Goal: Communication & Community: Answer question/provide support

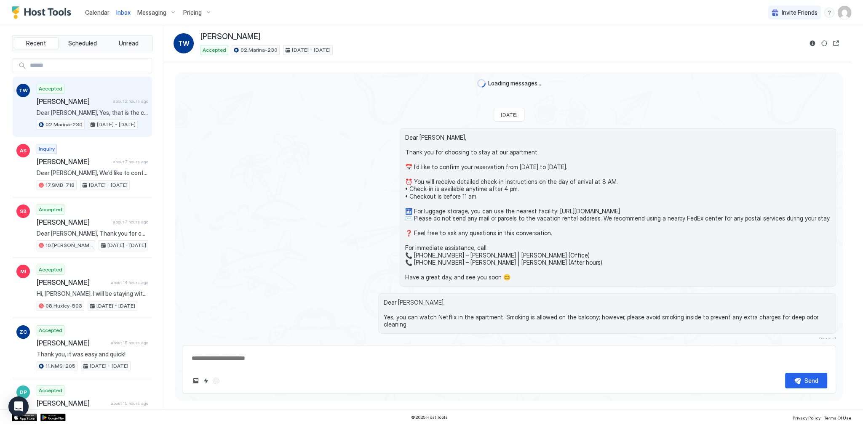
scroll to position [212, 0]
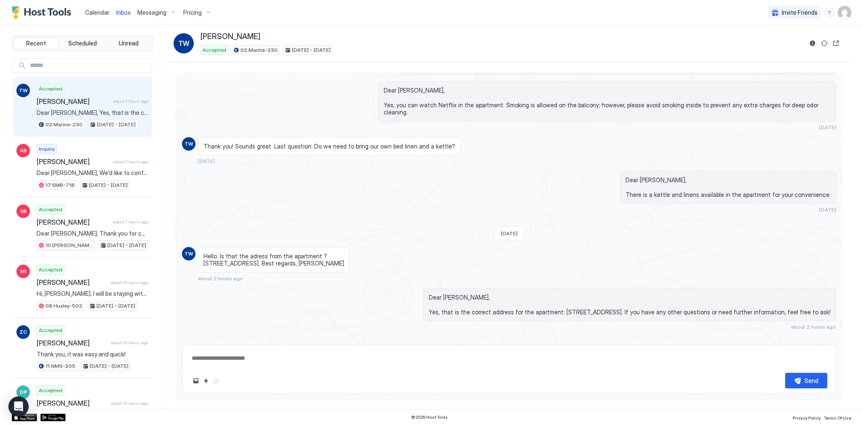
type textarea "*"
click at [558, 288] on div "Dear [PERSON_NAME], Yes, that is the correct address for the apartment: [STREET…" at bounding box center [629, 304] width 413 height 33
click at [347, 205] on div "Loading messages... Sat, August 9th 2025 Dear Thomas, Thank you for choosing to…" at bounding box center [508, 104] width 667 height 489
click at [103, 12] on span "Calendar" at bounding box center [97, 12] width 24 height 7
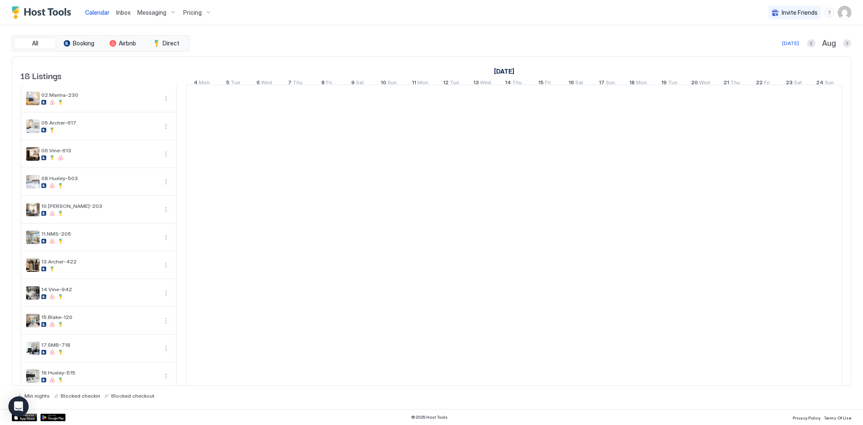
click at [115, 13] on div "Inbox" at bounding box center [123, 13] width 21 height 16
click at [120, 13] on span "Inbox" at bounding box center [123, 12] width 14 height 7
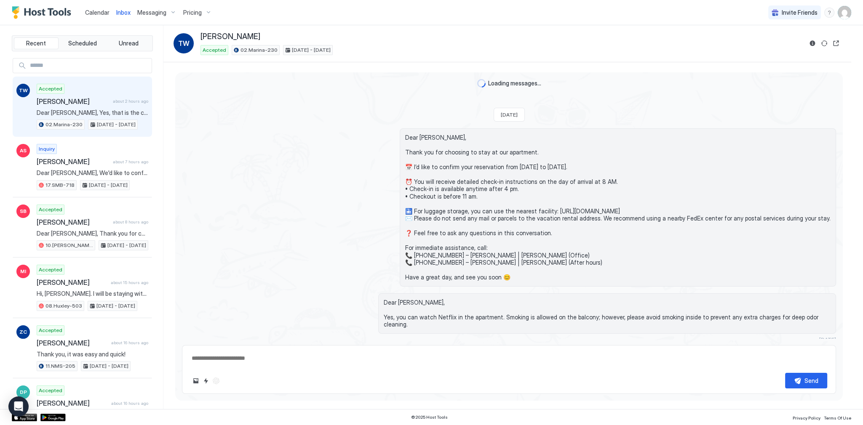
scroll to position [212, 0]
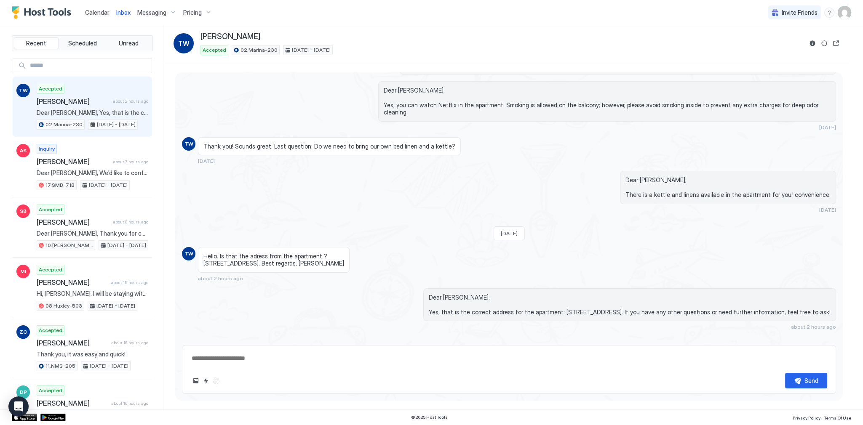
click at [88, 9] on span "Calendar" at bounding box center [97, 12] width 24 height 7
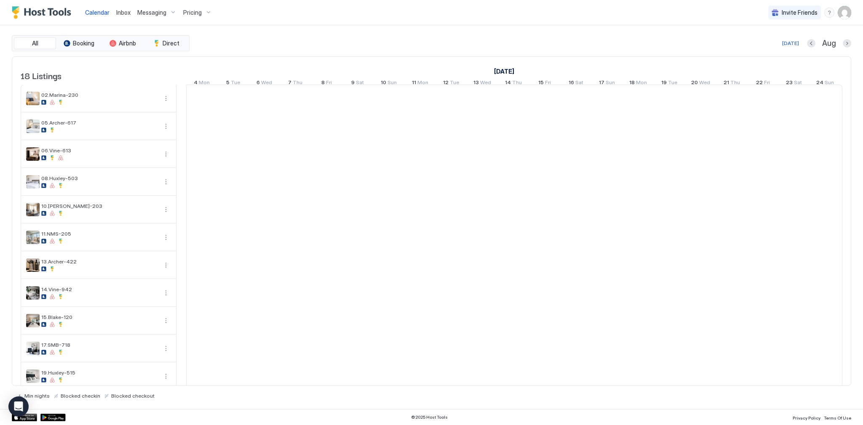
scroll to position [0, 468]
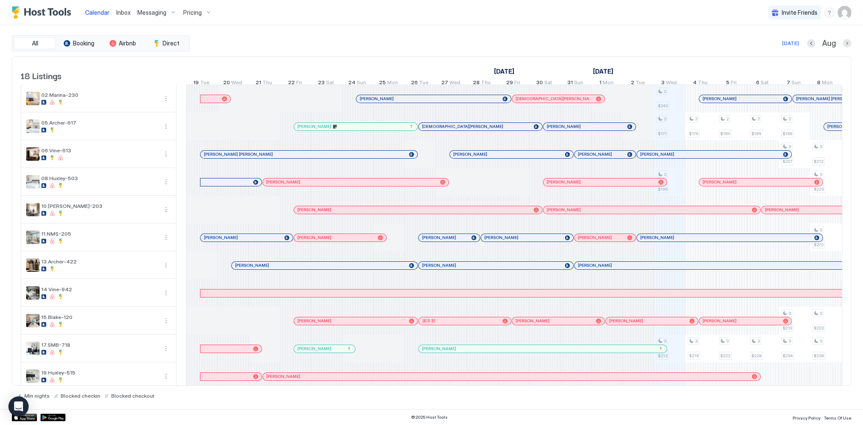
scroll to position [0, 468]
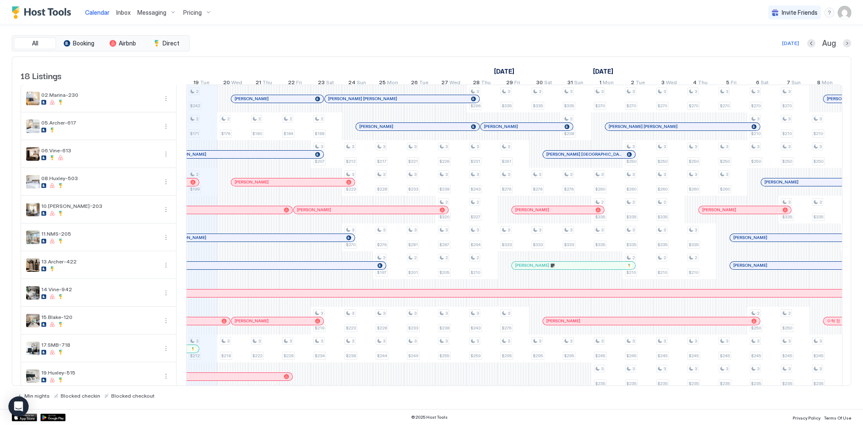
click at [395, 40] on div "Today Aug" at bounding box center [521, 43] width 660 height 10
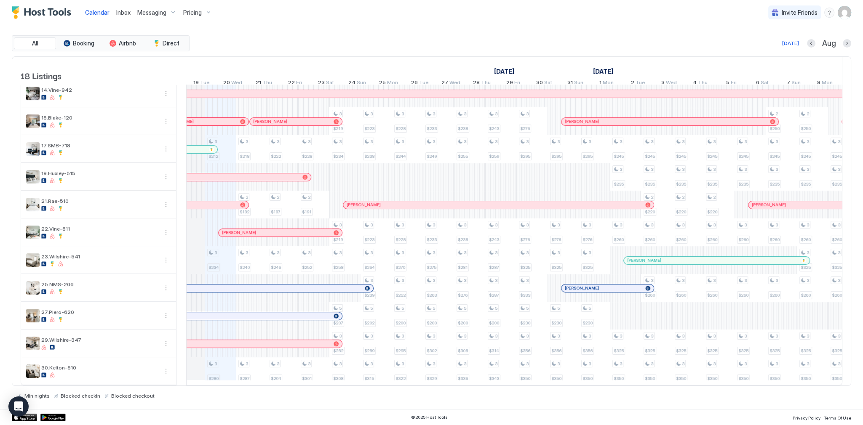
scroll to position [0, 434]
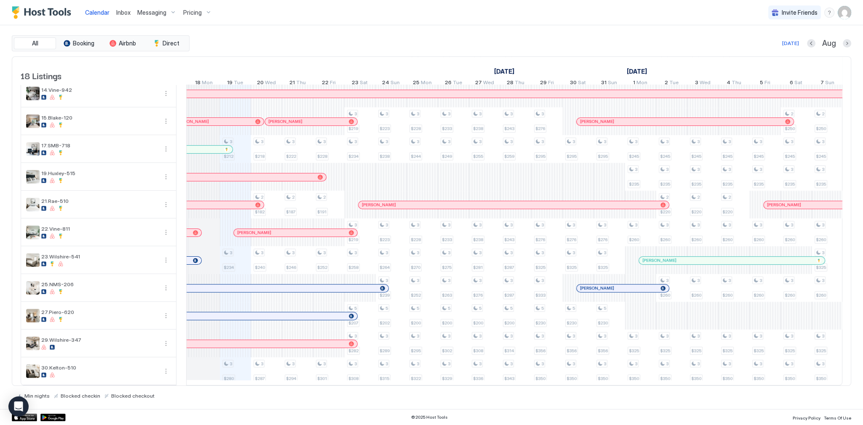
click at [286, 231] on div at bounding box center [286, 233] width 7 height 7
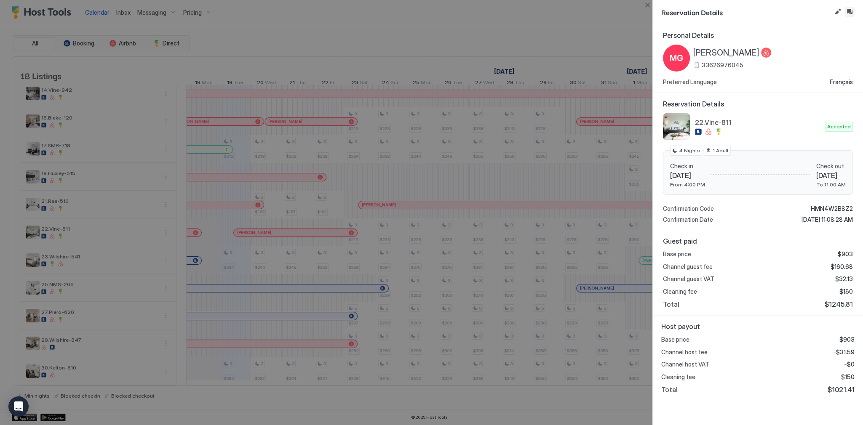
click at [847, 13] on button "Inbox" at bounding box center [849, 12] width 10 height 10
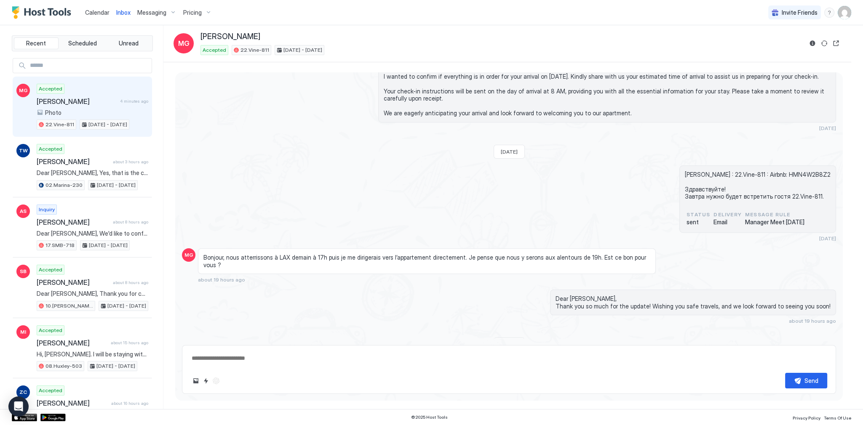
scroll to position [766, 0]
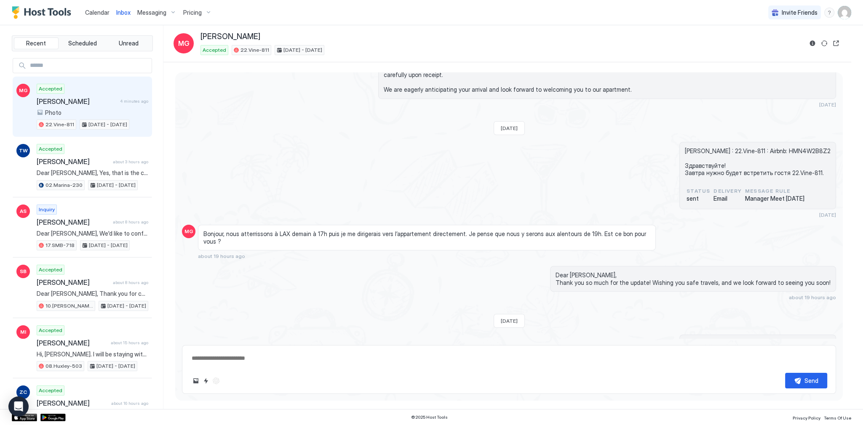
click at [525, 243] on div "Bonjour, nous atterrissons à LAX demain à 17h puis je me dirigerais vers l’appa…" at bounding box center [427, 238] width 458 height 26
click at [525, 239] on span "Bonjour, nous atterrissons à LAX demain à 17h puis je me dirigerais vers l’appa…" at bounding box center [426, 237] width 447 height 15
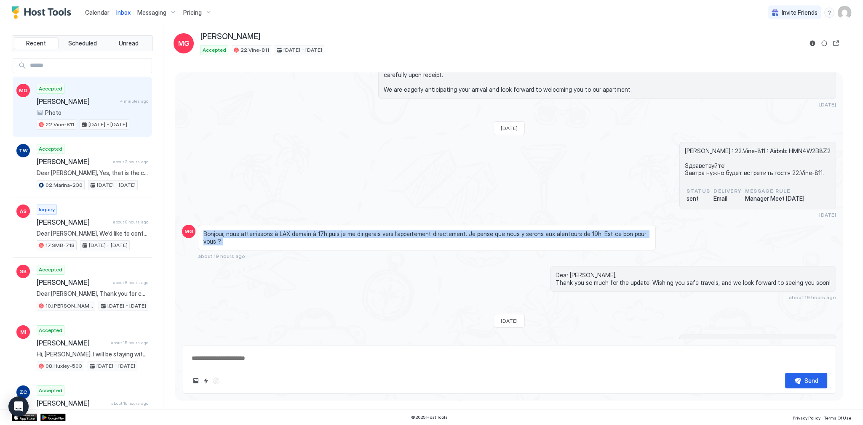
click at [525, 239] on span "Bonjour, nous atterrissons à LAX demain à 17h puis je me dirigerais vers l’appa…" at bounding box center [426, 237] width 447 height 15
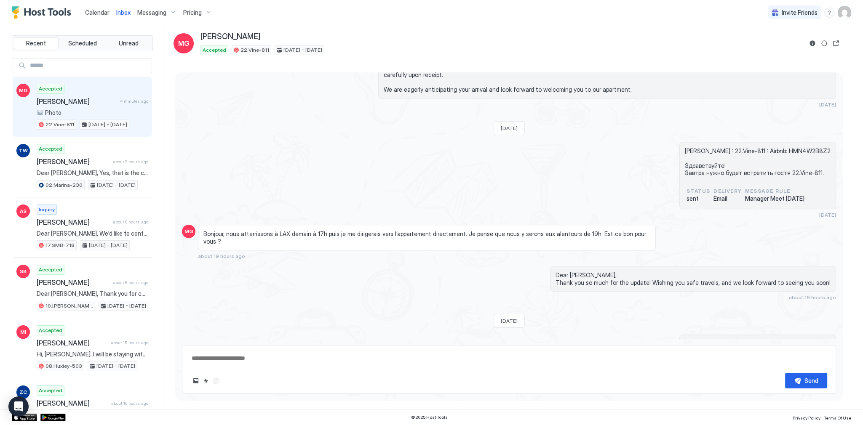
click at [578, 190] on div "[PERSON_NAME] : 22.Vine-811 : Airbnb: HMN4W2B8Z2 Здравствуйте! Завтра нужно буд…" at bounding box center [509, 180] width 654 height 77
drag, startPoint x: 119, startPoint y: 12, endPoint x: 140, endPoint y: 34, distance: 30.1
click at [120, 12] on span "Inbox" at bounding box center [123, 12] width 14 height 7
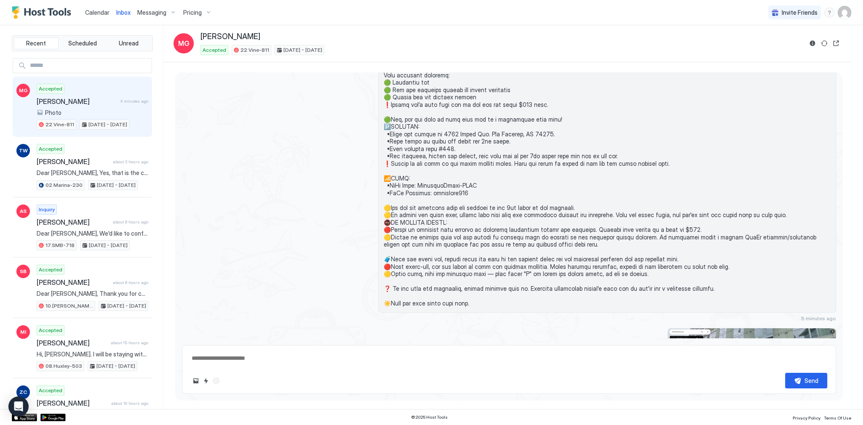
scroll to position [1583, 0]
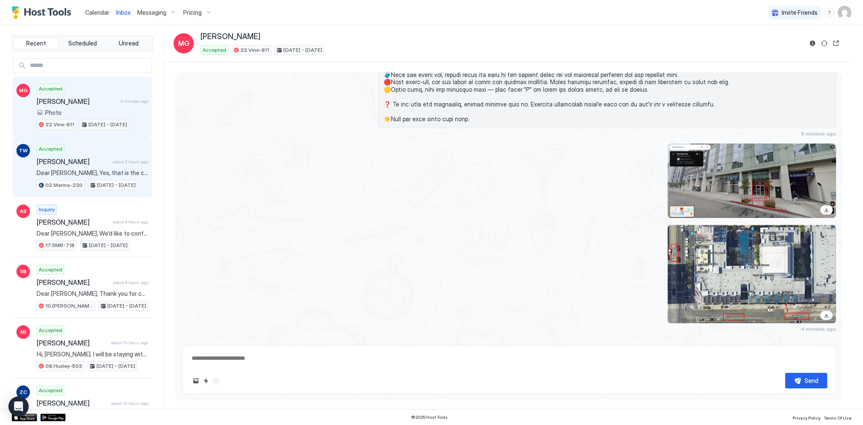
click at [79, 158] on span "[PERSON_NAME]" at bounding box center [73, 162] width 73 height 8
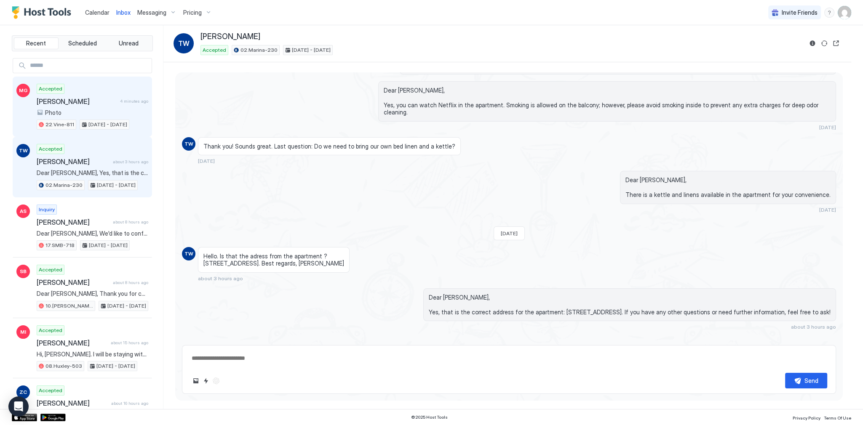
click at [112, 99] on span "[PERSON_NAME]" at bounding box center [77, 101] width 80 height 8
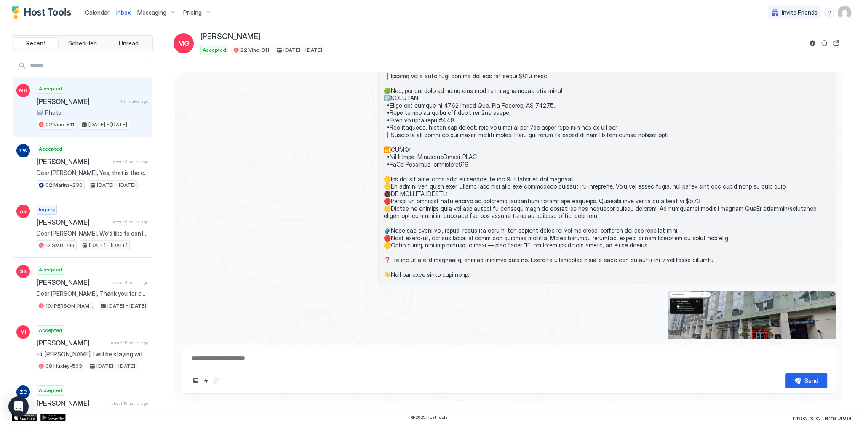
scroll to position [1451, 0]
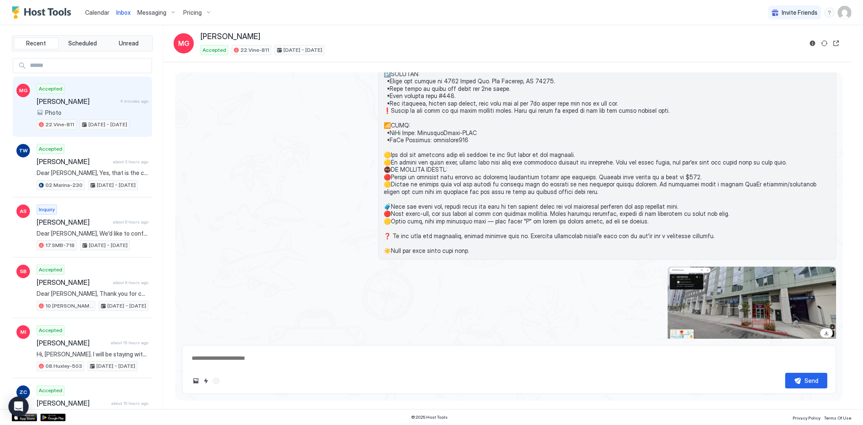
click at [283, 47] on span "[DATE] - [DATE]" at bounding box center [302, 50] width 39 height 8
copy div "[DATE] - [DATE]"
click at [251, 54] on div "22.Vine-811" at bounding box center [252, 50] width 40 height 10
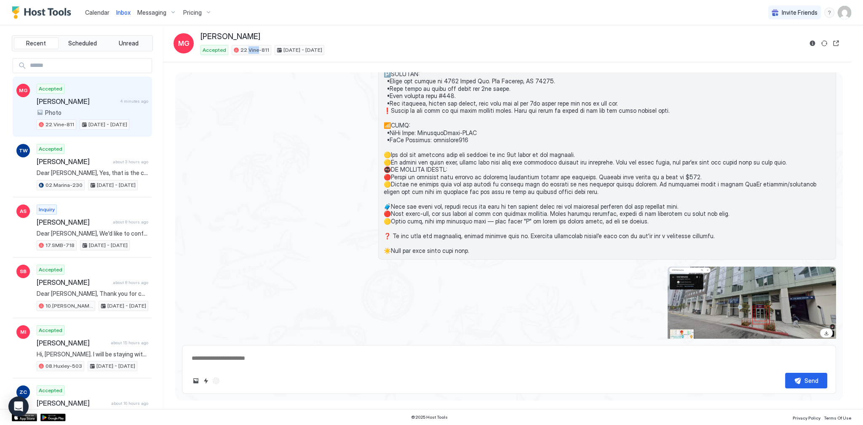
click at [251, 53] on span "22.Vine-811" at bounding box center [254, 50] width 29 height 8
copy div "22.Vine-811"
click at [367, 150] on div at bounding box center [509, 44] width 654 height 431
click at [88, 12] on span "Calendar" at bounding box center [97, 12] width 24 height 7
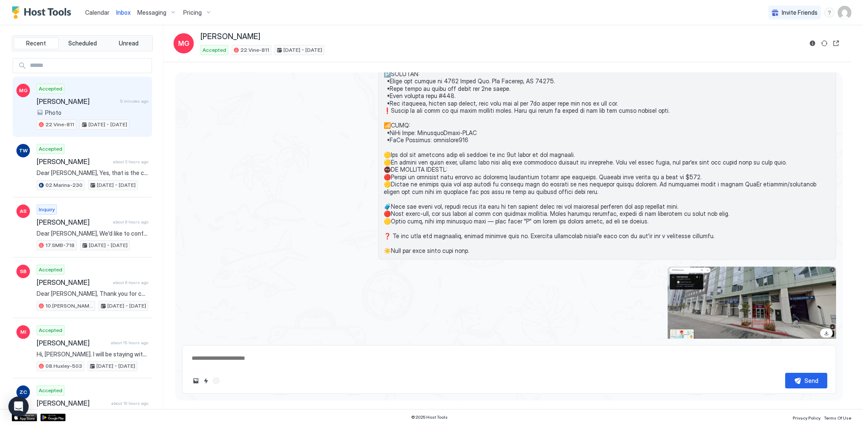
click at [88, 12] on span "Calendar" at bounding box center [97, 12] width 24 height 7
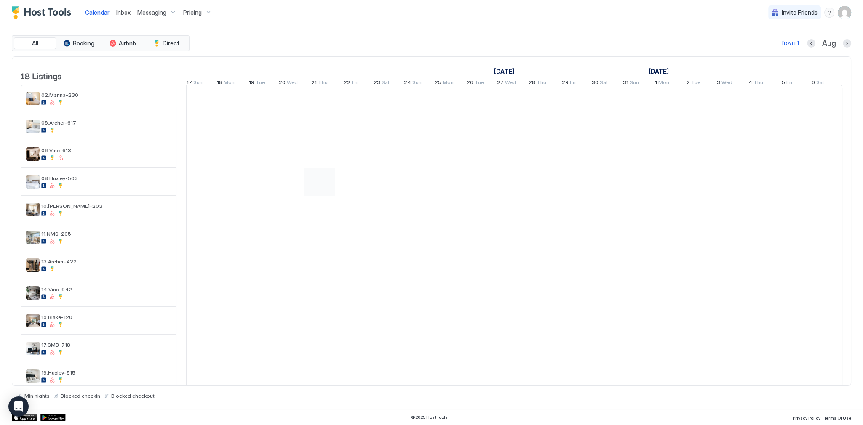
scroll to position [0, 400]
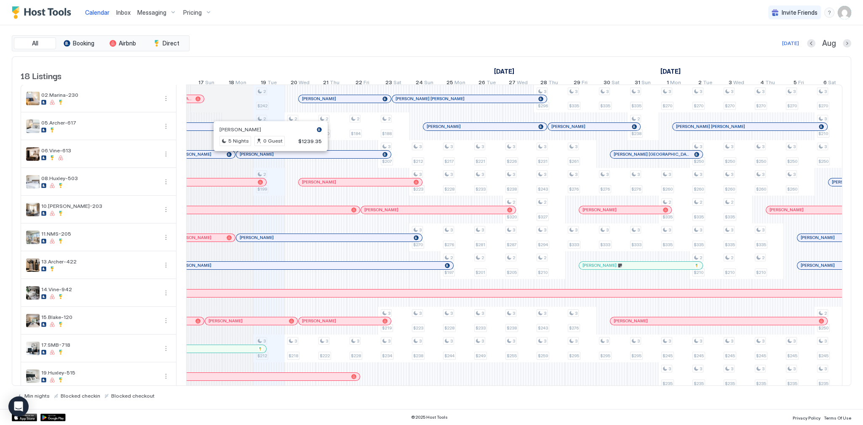
click at [264, 158] on div at bounding box center [264, 154] width 7 height 7
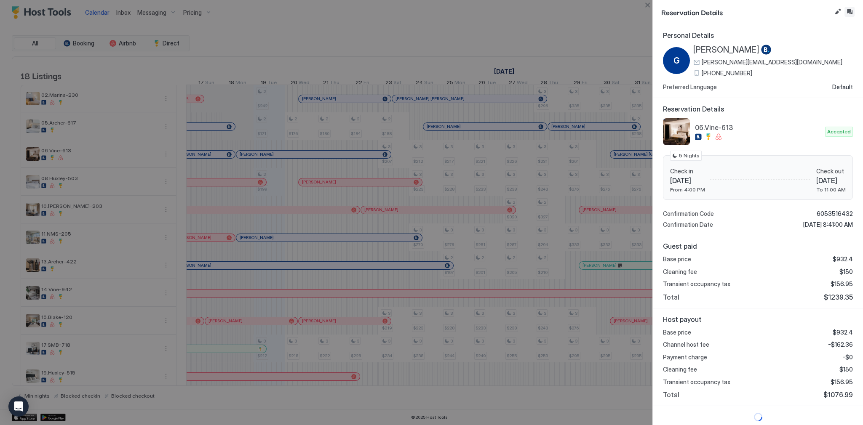
click at [847, 10] on button "Inbox" at bounding box center [849, 12] width 10 height 10
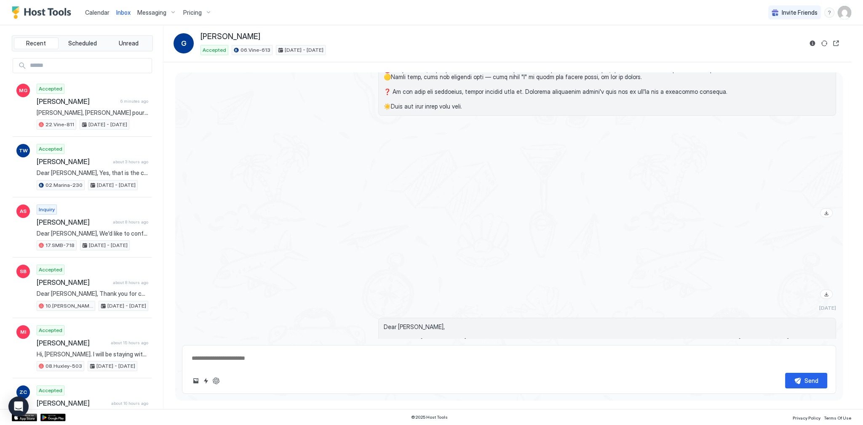
scroll to position [1185, 0]
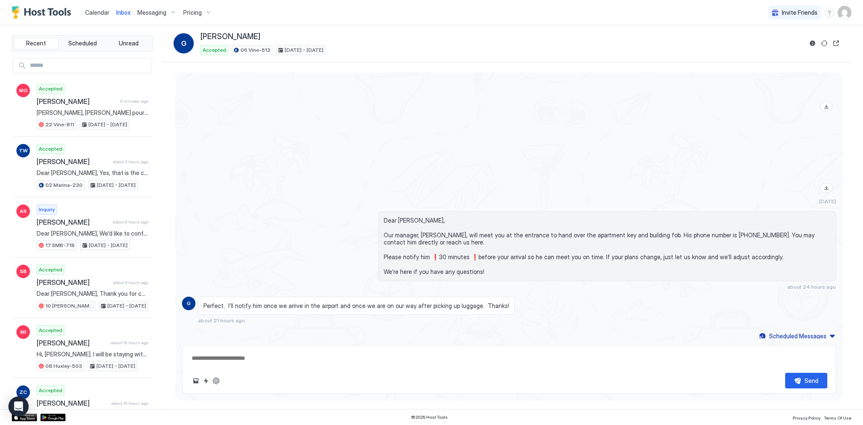
click at [395, 219] on span "Dear [PERSON_NAME], Our manager, [PERSON_NAME], will meet you at the entrance t…" at bounding box center [607, 246] width 447 height 59
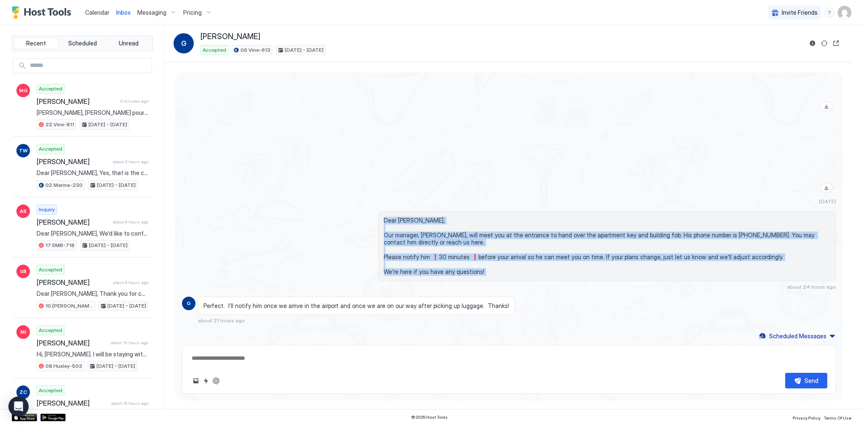
drag, startPoint x: 395, startPoint y: 219, endPoint x: 405, endPoint y: 271, distance: 53.0
click at [405, 271] on span "Dear [PERSON_NAME], Our manager, [PERSON_NAME], will meet you at the entrance t…" at bounding box center [607, 246] width 447 height 59
copy span "Dear [PERSON_NAME], Our manager, [PERSON_NAME], will meet you at the entrance t…"
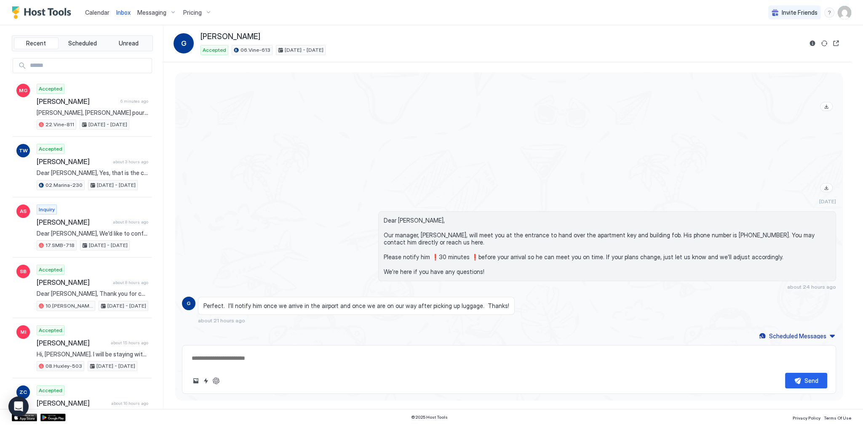
drag, startPoint x: 211, startPoint y: 155, endPoint x: 201, endPoint y: 153, distance: 9.8
click at [211, 155] on div "[DATE]" at bounding box center [509, 162] width 654 height 83
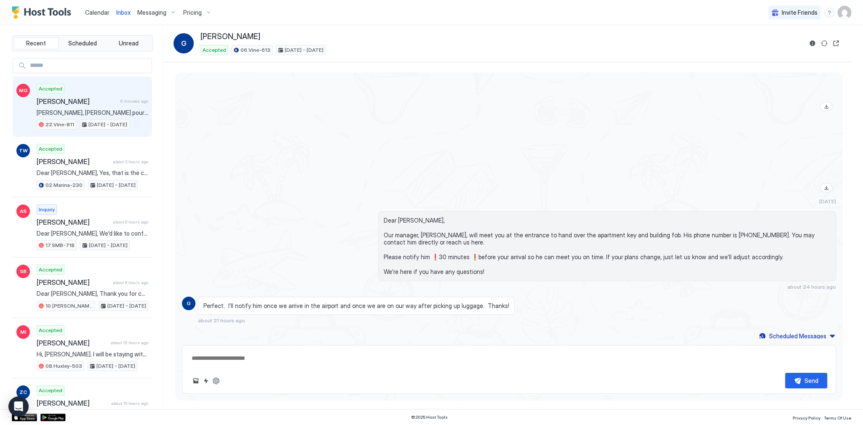
click at [99, 101] on span "[PERSON_NAME]" at bounding box center [77, 101] width 80 height 8
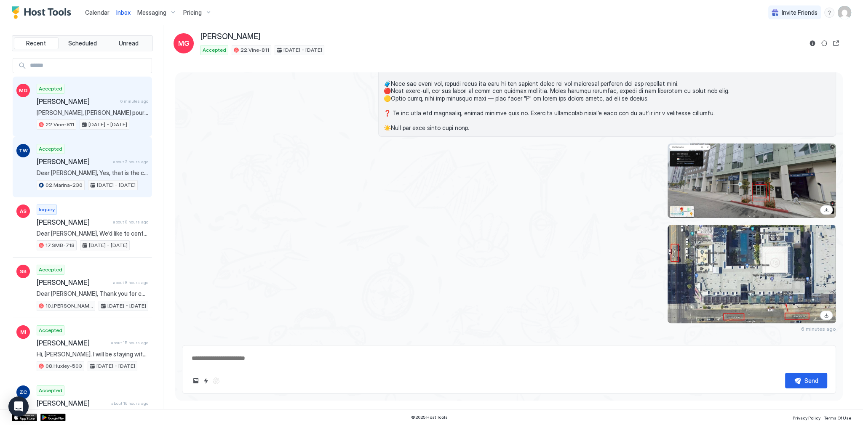
click at [78, 160] on span "[PERSON_NAME]" at bounding box center [73, 162] width 73 height 8
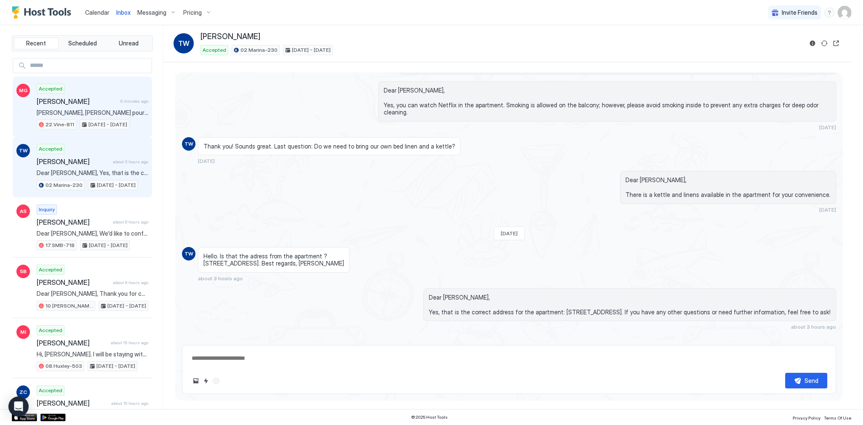
click at [109, 108] on div "Accepted [PERSON_NAME] 6 minutes ago [PERSON_NAME], [PERSON_NAME] pour la premi…" at bounding box center [93, 107] width 112 height 46
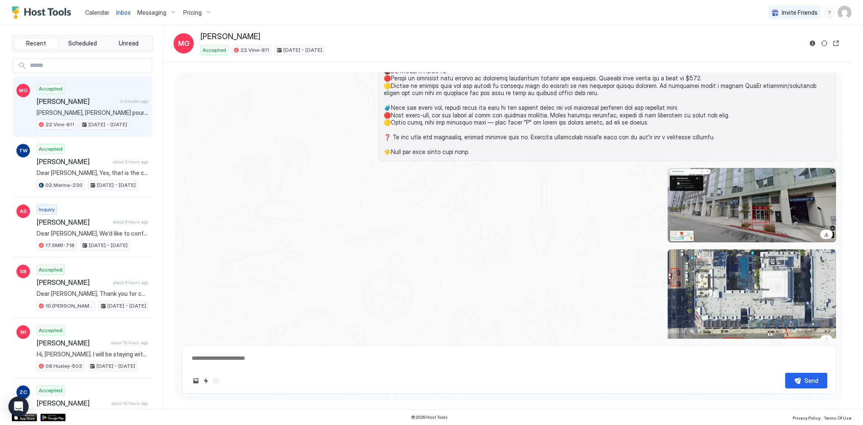
scroll to position [1574, 0]
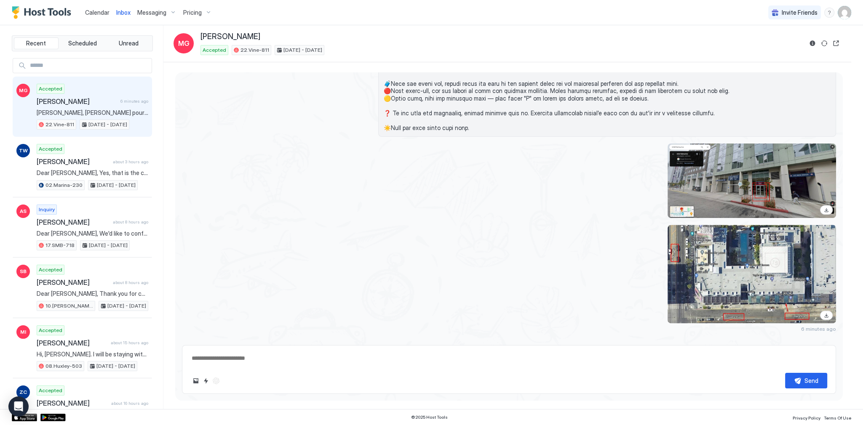
click at [307, 355] on textarea at bounding box center [509, 359] width 636 height 16
paste textarea "**********"
type textarea "*"
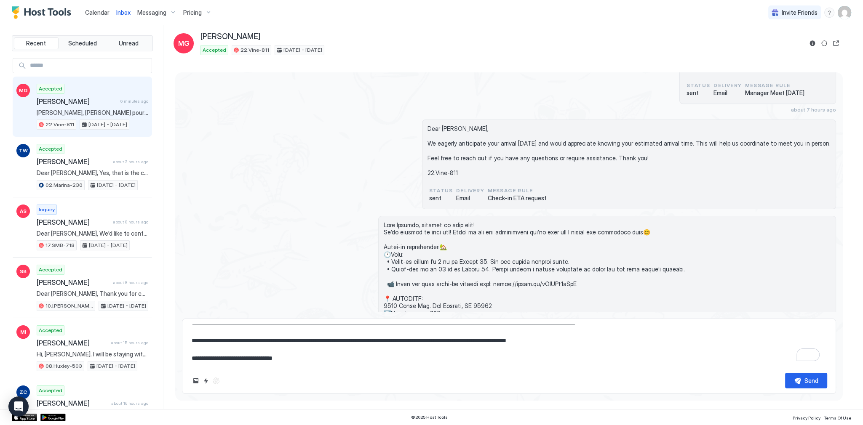
scroll to position [1062, 0]
type textarea "**********"
click at [475, 128] on span "Dear [PERSON_NAME], We eagerly anticipate your arrival [DATE] and would appreci…" at bounding box center [628, 154] width 403 height 52
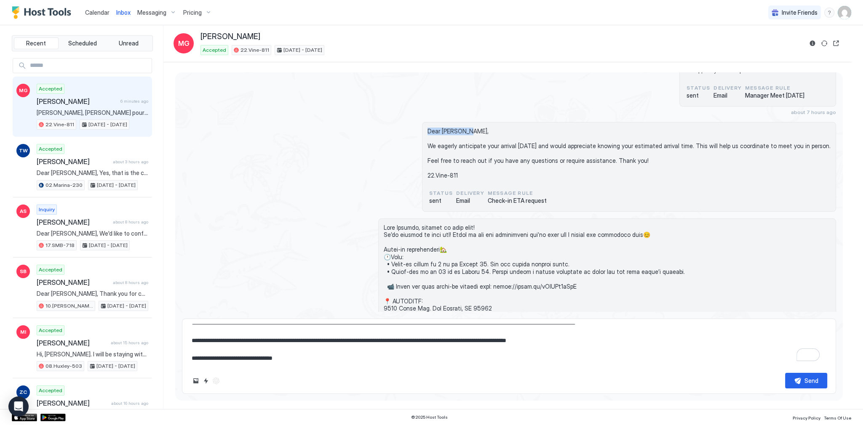
copy span "Dear [PERSON_NAME],"
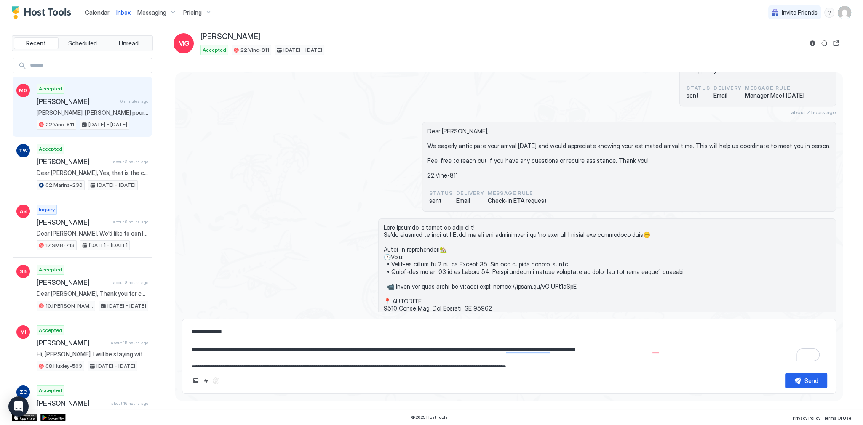
click at [222, 331] on textarea "**********" at bounding box center [509, 345] width 636 height 42
paste textarea "To enrich screen reader interactions, please activate Accessibility in Grammarl…"
type textarea "*"
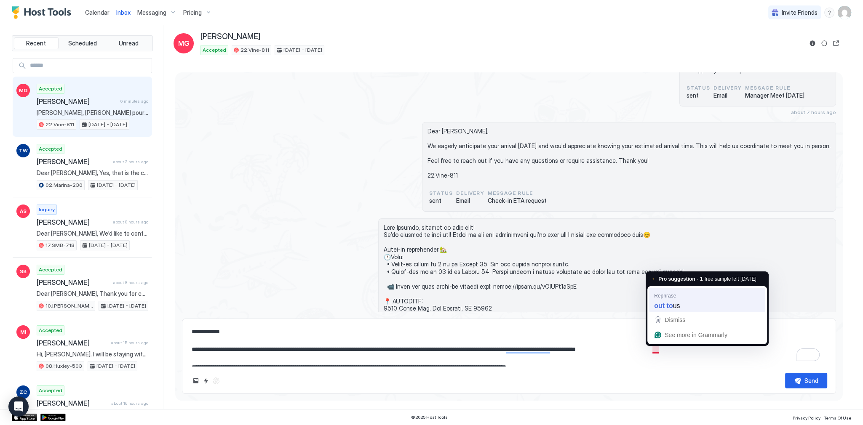
type textarea "**********"
type textarea "*"
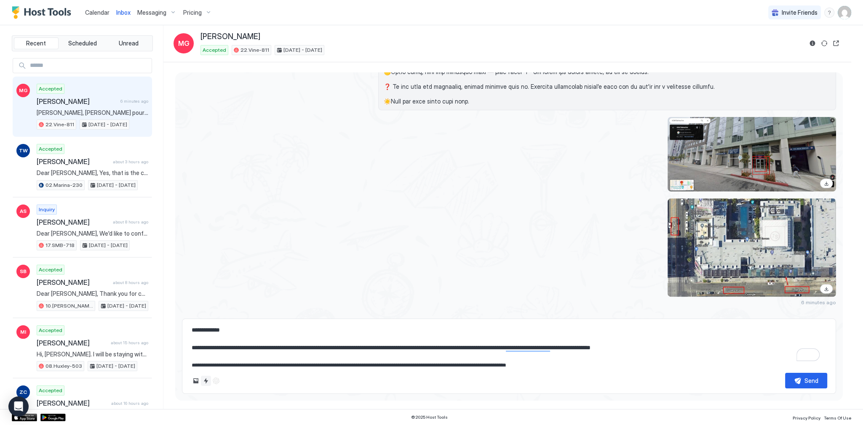
type textarea "**********"
click at [207, 381] on button "Quick reply" at bounding box center [206, 381] width 10 height 10
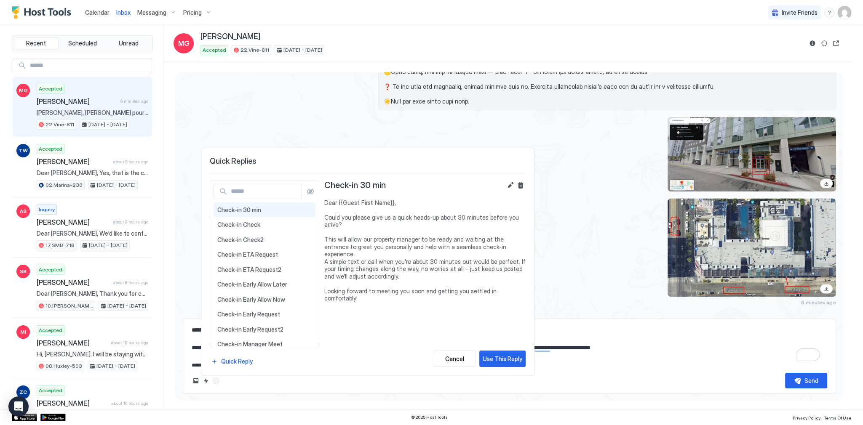
drag, startPoint x: 257, startPoint y: 363, endPoint x: 250, endPoint y: 362, distance: 7.2
click at [256, 363] on div "Check-in 30 min Dear {{Guest First Name}}, Could you please give us a quick hea…" at bounding box center [264, 273] width 109 height 187
click at [248, 362] on div "Quick Reply" at bounding box center [237, 361] width 32 height 9
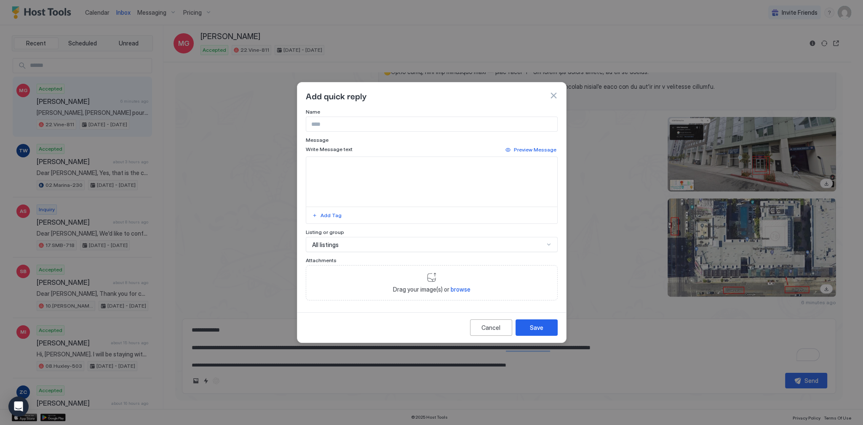
click at [553, 98] on button "button" at bounding box center [553, 95] width 8 height 8
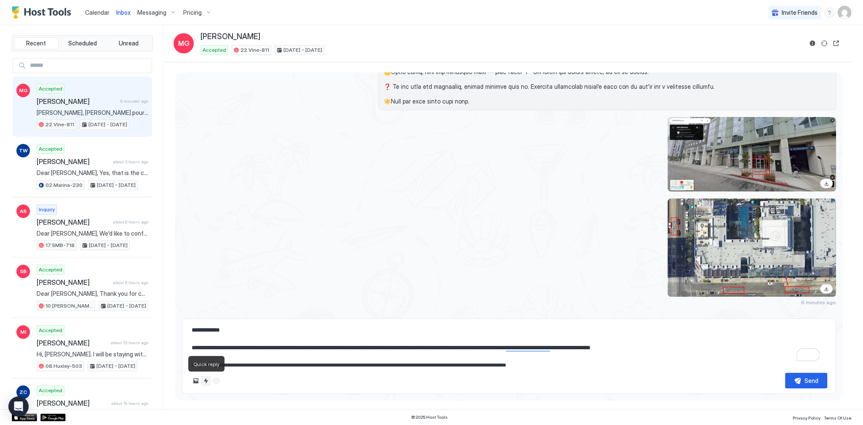
click at [206, 381] on button "Quick reply" at bounding box center [206, 381] width 10 height 10
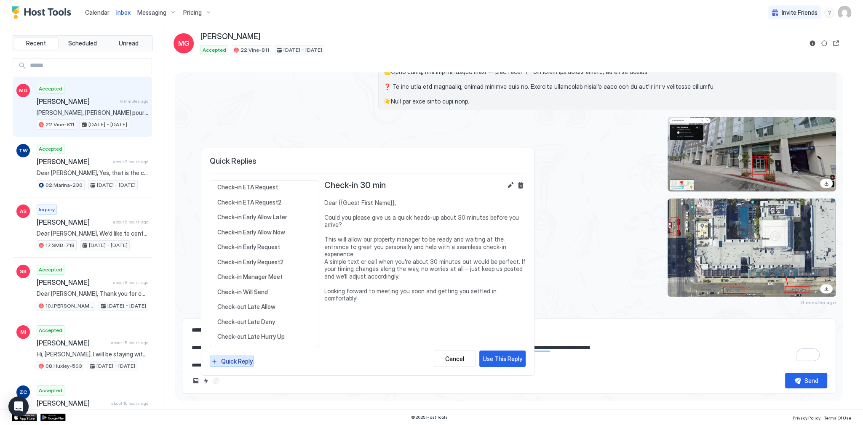
click at [238, 364] on div "Quick Reply" at bounding box center [237, 361] width 32 height 9
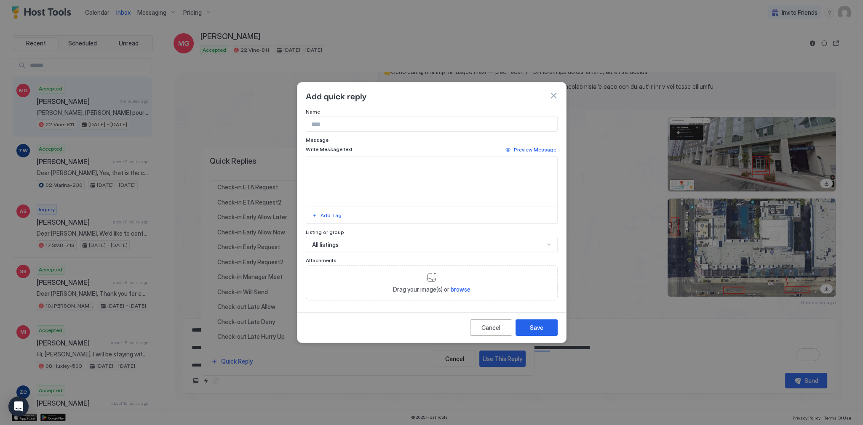
click at [377, 128] on input "Input Field" at bounding box center [431, 124] width 251 height 14
type input "*"
type input "**********"
paste textarea "**********"
type textarea "**********"
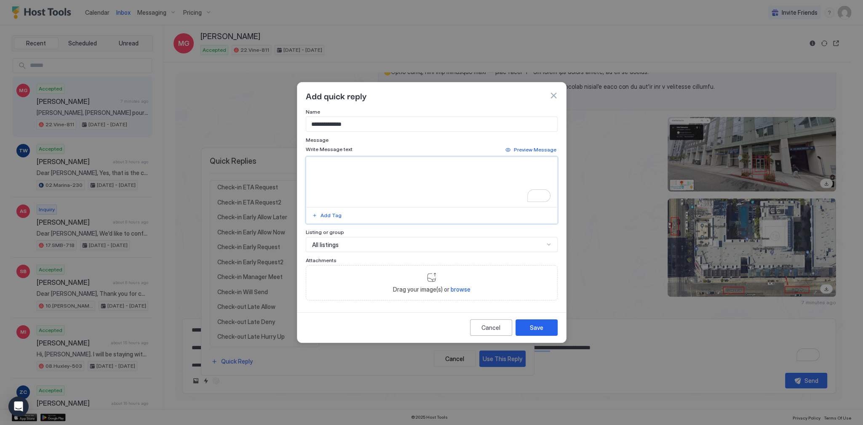
click at [550, 96] on button "button" at bounding box center [553, 95] width 8 height 8
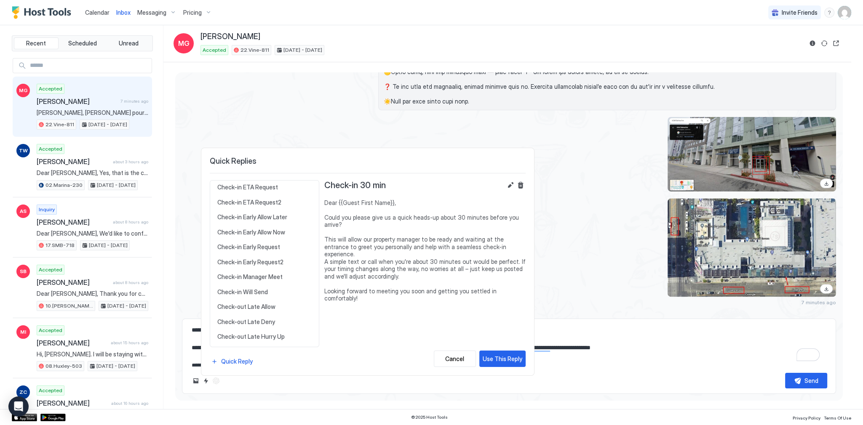
click at [603, 314] on div at bounding box center [431, 212] width 863 height 425
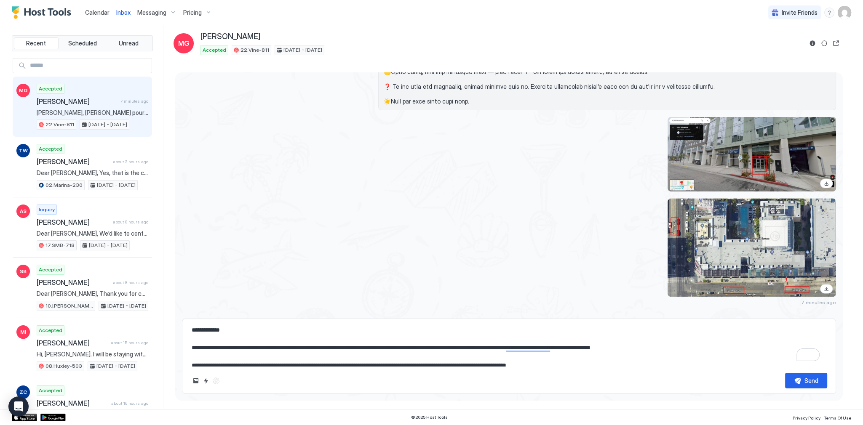
click at [545, 340] on textarea "**********" at bounding box center [509, 345] width 636 height 42
click at [203, 378] on button "Quick reply" at bounding box center [206, 381] width 10 height 10
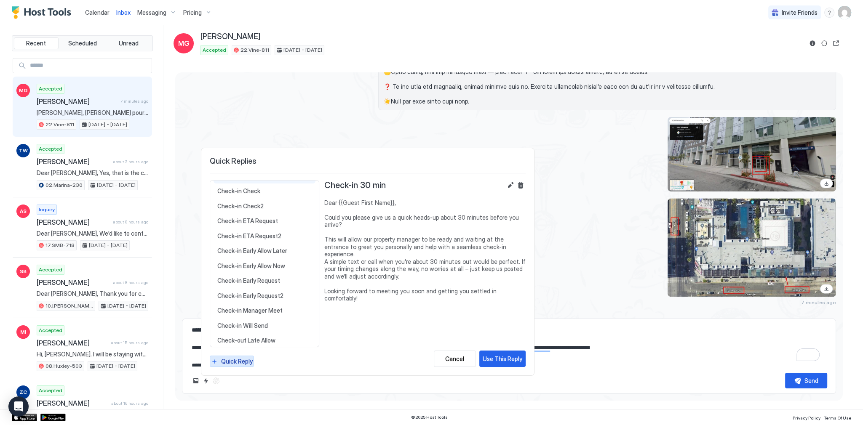
click at [238, 361] on div "Quick Reply" at bounding box center [237, 361] width 32 height 9
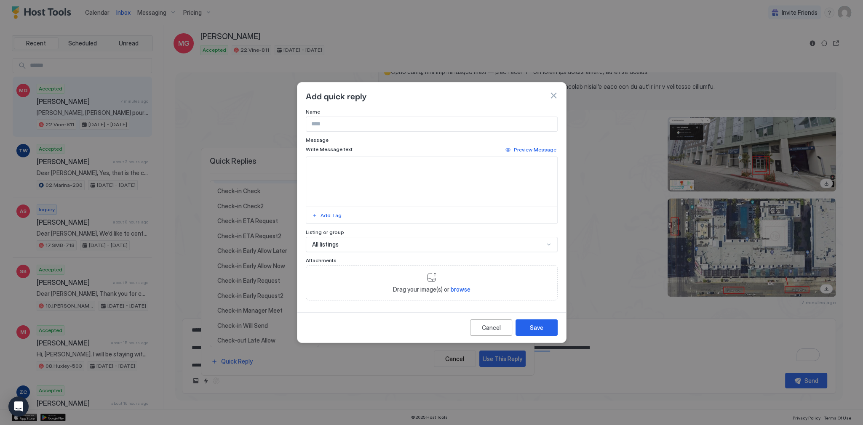
click at [349, 174] on textarea "Input Field" at bounding box center [431, 182] width 251 height 50
paste textarea "**********"
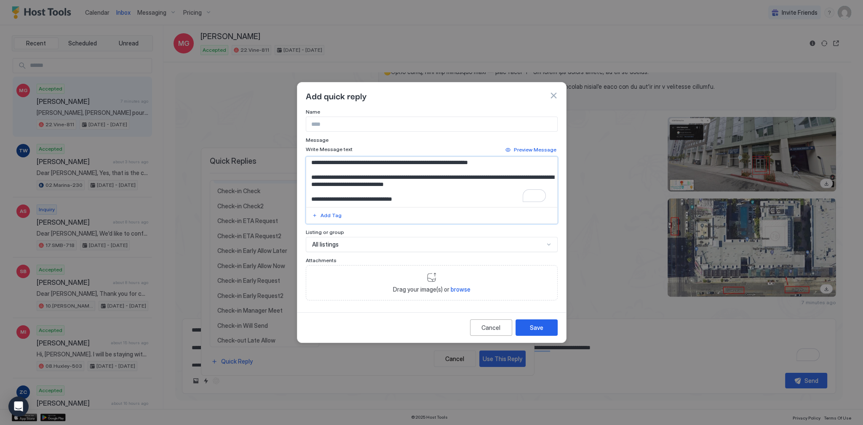
type textarea "**********"
click at [354, 125] on input "Input Field" at bounding box center [431, 124] width 251 height 14
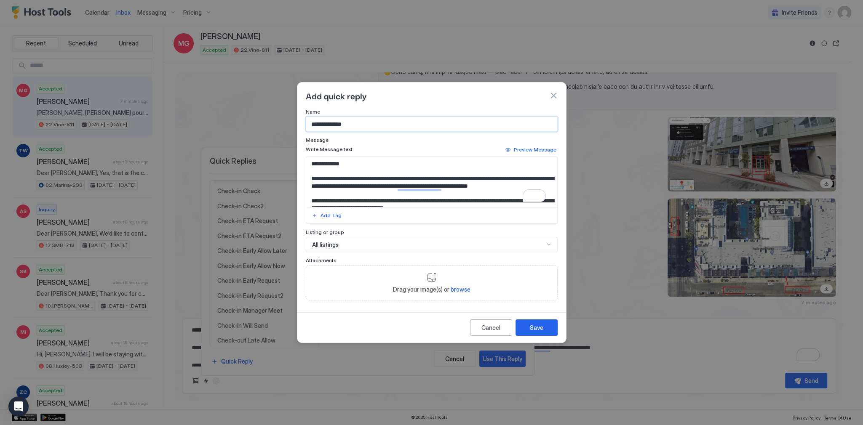
type input "**********"
click at [361, 168] on textarea "**********" at bounding box center [431, 182] width 251 height 50
click at [344, 164] on textarea "**********" at bounding box center [431, 182] width 251 height 50
click at [334, 217] on div "Add Tag" at bounding box center [330, 216] width 21 height 8
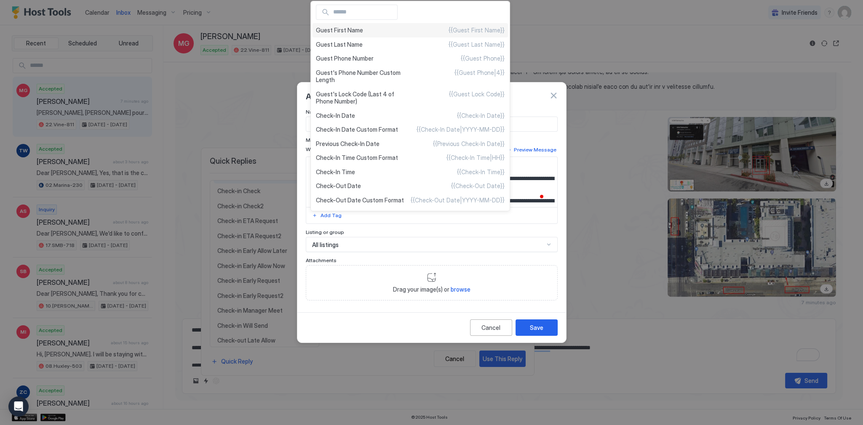
click at [371, 32] on div "Guest First Name {{Guest First Name}}" at bounding box center [409, 30] width 195 height 14
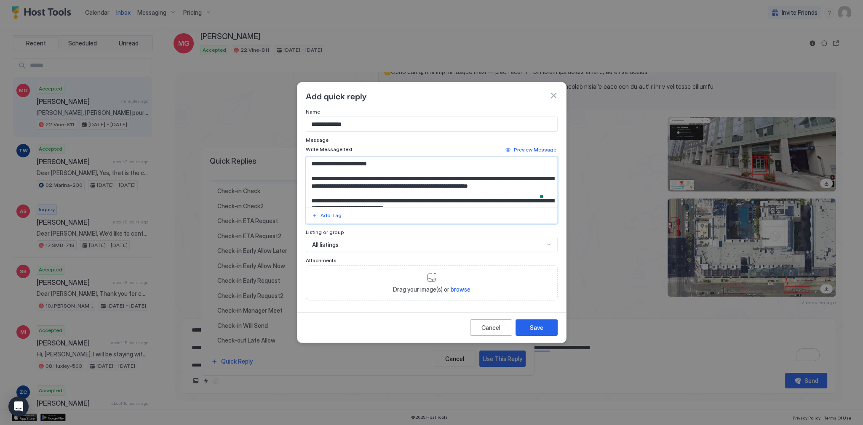
click at [507, 187] on textarea "**********" at bounding box center [431, 182] width 251 height 50
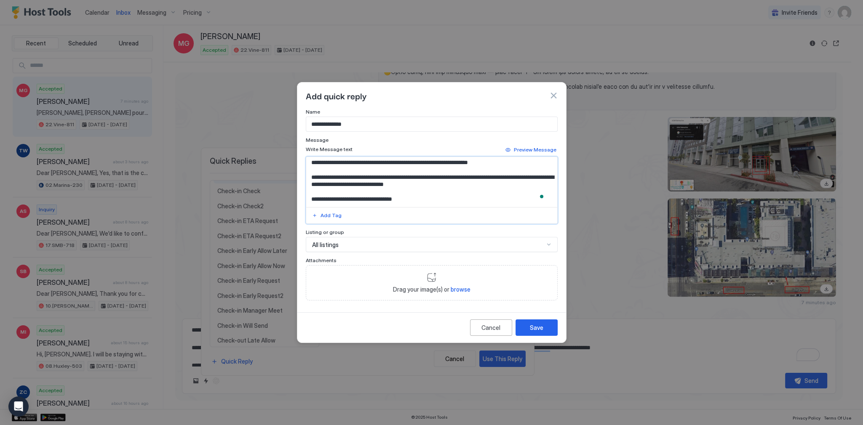
click at [491, 185] on textarea "**********" at bounding box center [431, 182] width 251 height 50
click at [428, 195] on textarea "**********" at bounding box center [431, 182] width 251 height 50
type textarea "**********"
click at [542, 327] on div "Save" at bounding box center [536, 327] width 13 height 9
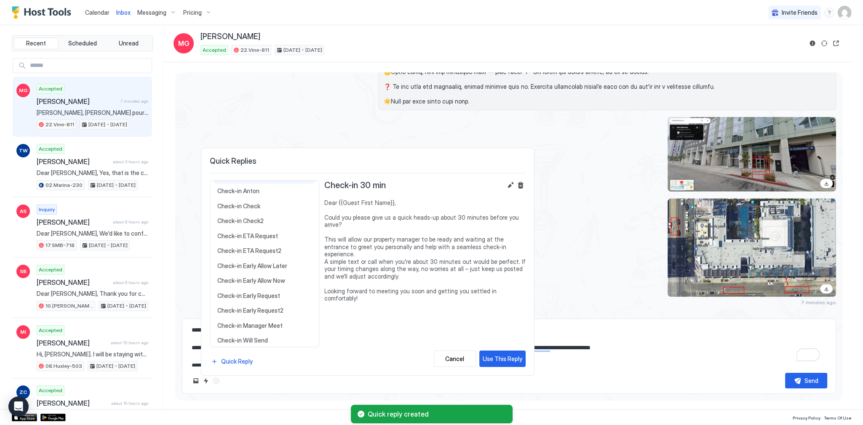
click at [566, 127] on div at bounding box center [431, 212] width 863 height 425
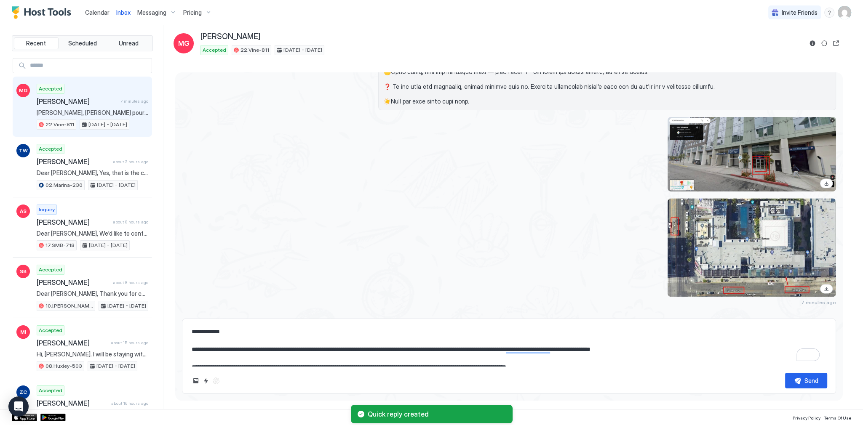
click at [296, 345] on textarea "**********" at bounding box center [509, 345] width 636 height 42
type textarea "*"
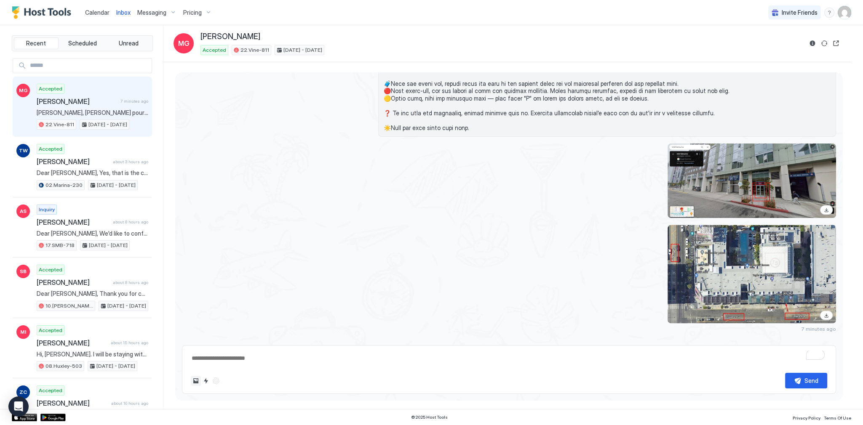
click at [200, 381] on button "Upload image" at bounding box center [196, 381] width 10 height 10
type textarea "*"
click at [207, 384] on button "Quick reply" at bounding box center [206, 381] width 10 height 10
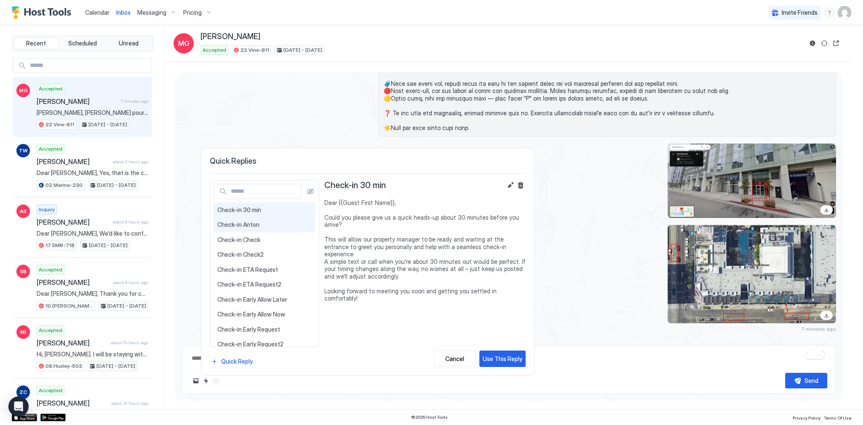
click at [257, 224] on span "Check-in Anton" at bounding box center [264, 225] width 94 height 8
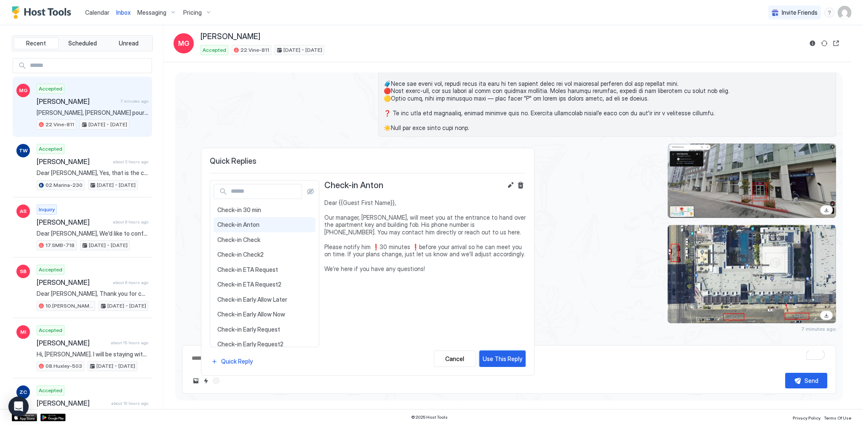
click at [510, 360] on div "Use This Reply" at bounding box center [503, 359] width 40 height 9
type textarea "*"
type textarea "**********"
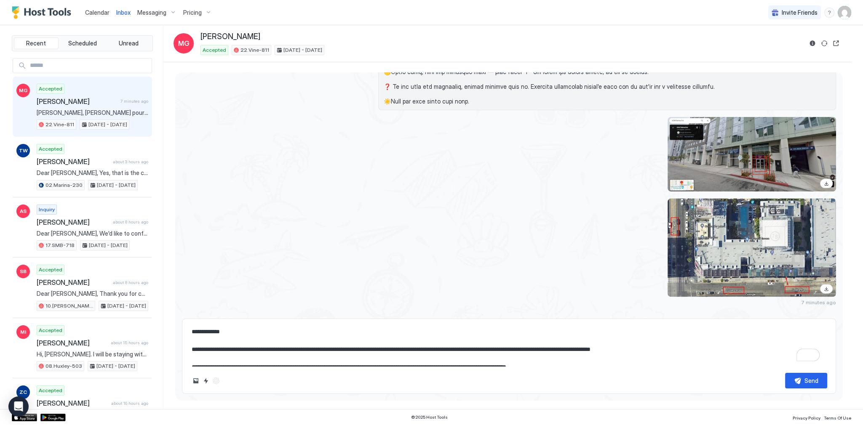
click at [656, 356] on textarea "**********" at bounding box center [509, 345] width 636 height 42
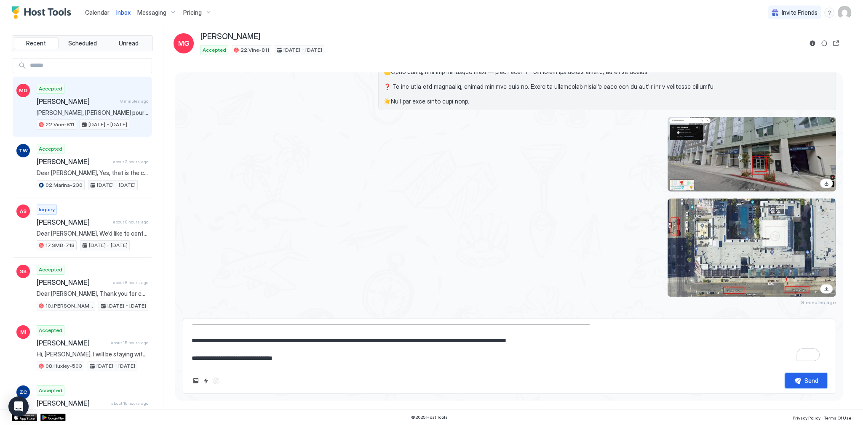
click at [800, 385] on button "Send" at bounding box center [806, 381] width 42 height 16
type textarea "*"
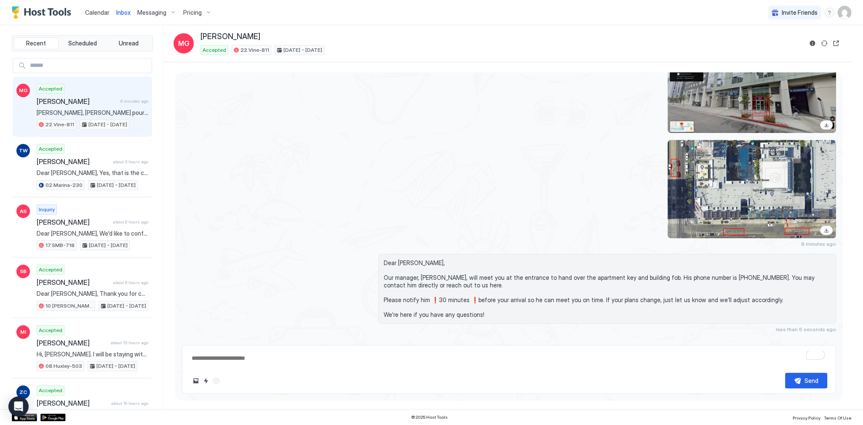
click at [425, 195] on div at bounding box center [607, 189] width 458 height 99
type textarea "*"
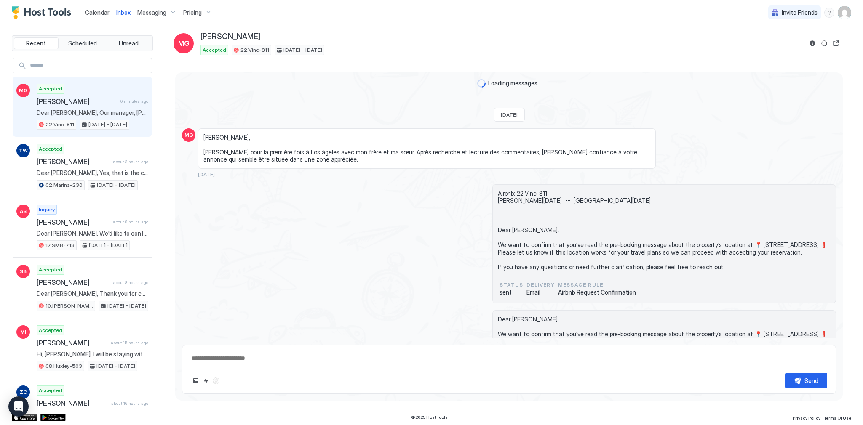
type textarea "*"
